Goal: Task Accomplishment & Management: Use online tool/utility

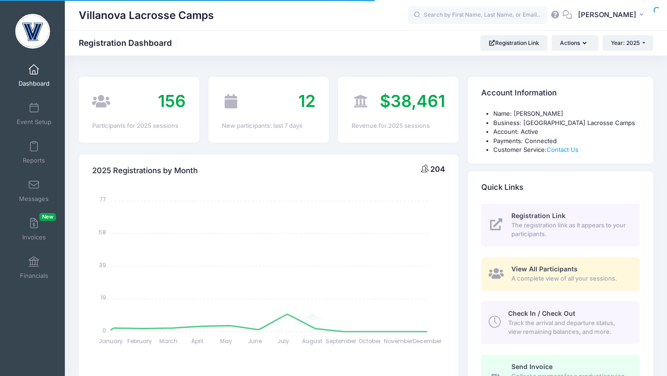
select select
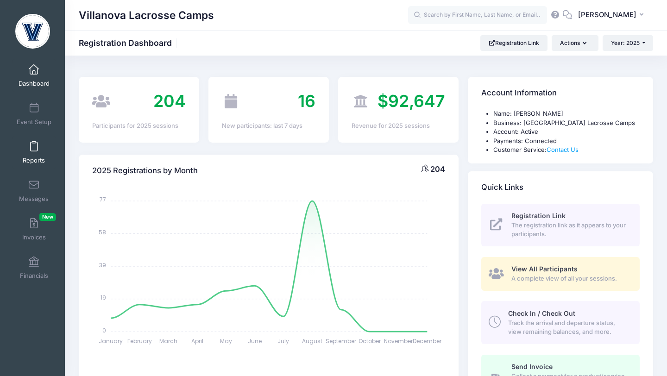
click at [34, 145] on span at bounding box center [34, 147] width 0 height 10
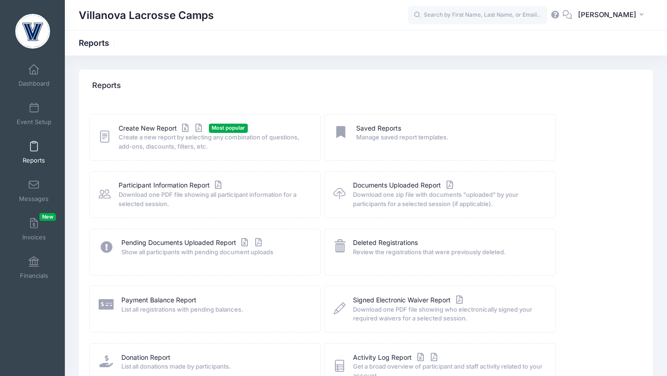
click at [132, 135] on span "Create a new report by selecting any combination of questions, add-ons, discoun…" at bounding box center [214, 142] width 190 height 18
click at [133, 130] on link "Create New Report" at bounding box center [162, 129] width 86 height 10
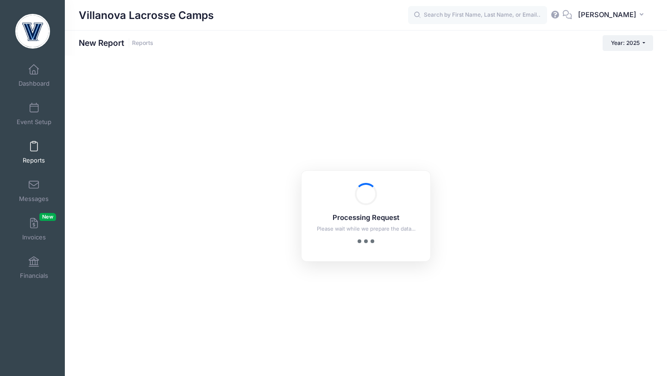
checkbox input "true"
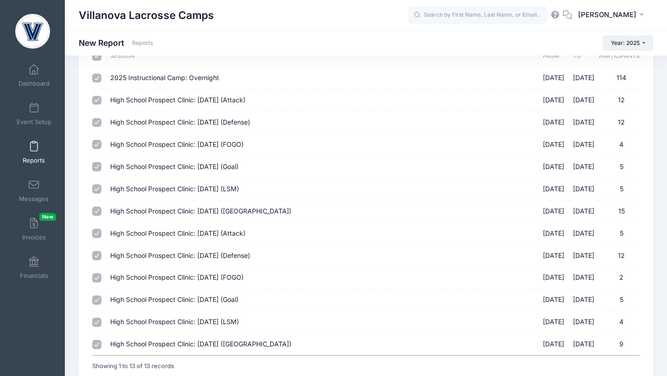
scroll to position [70, 0]
click at [34, 116] on link "Event Setup" at bounding box center [34, 114] width 44 height 32
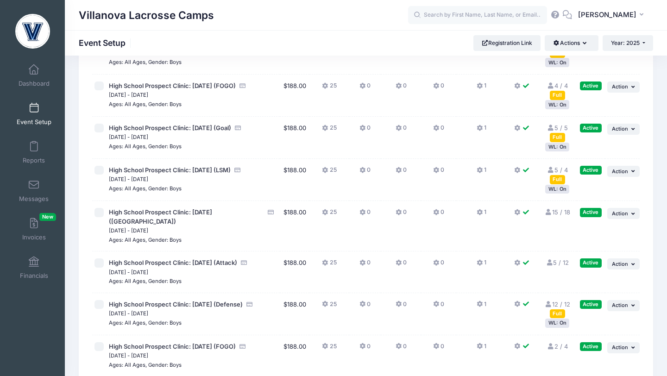
scroll to position [174, 0]
